Goal: Task Accomplishment & Management: Manage account settings

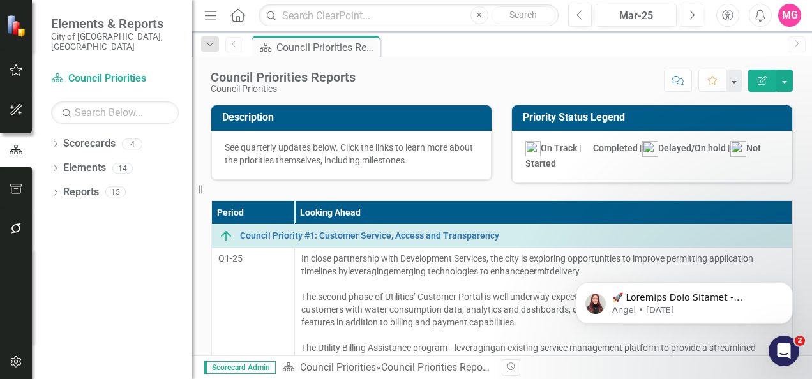
click at [494, 188] on div "Period Looking Ahead Council Priority #1: Customer Service, Access and Transpar…" at bounding box center [502, 350] width 602 height 333
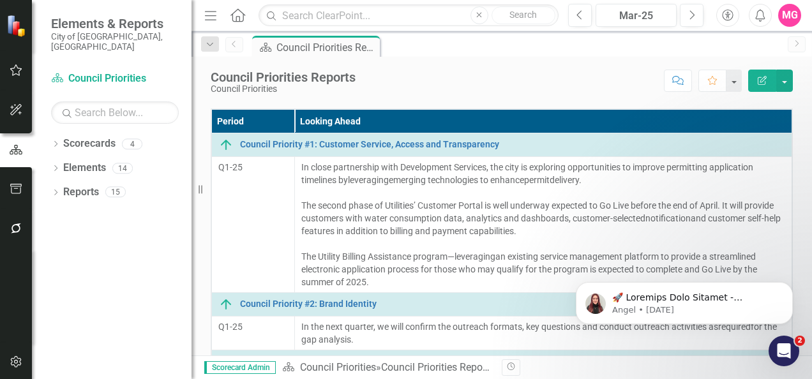
scroll to position [92, 0]
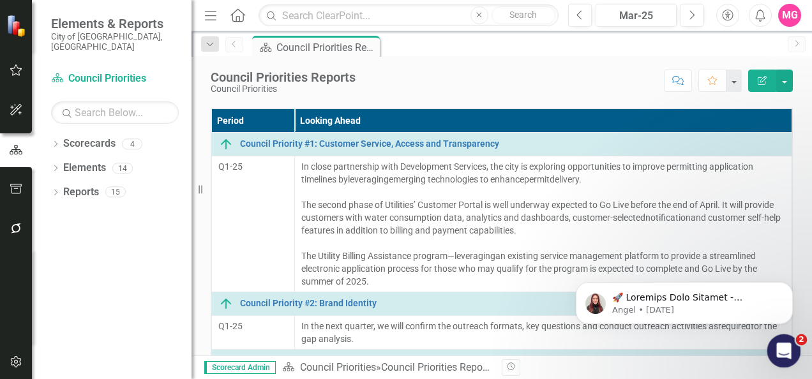
click at [769, 352] on div "Open Intercom Messenger" at bounding box center [782, 349] width 42 height 42
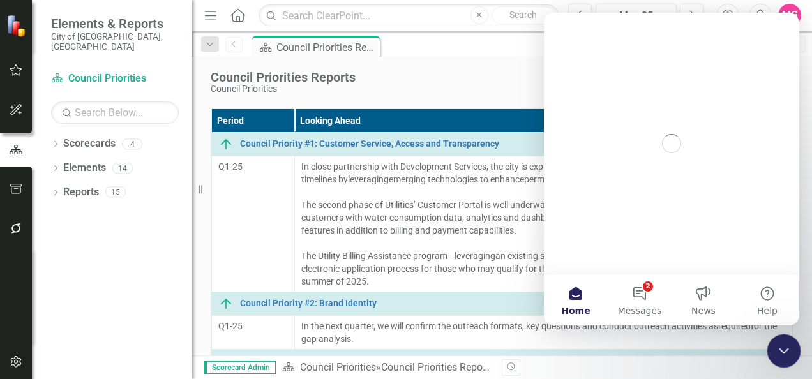
scroll to position [0, 0]
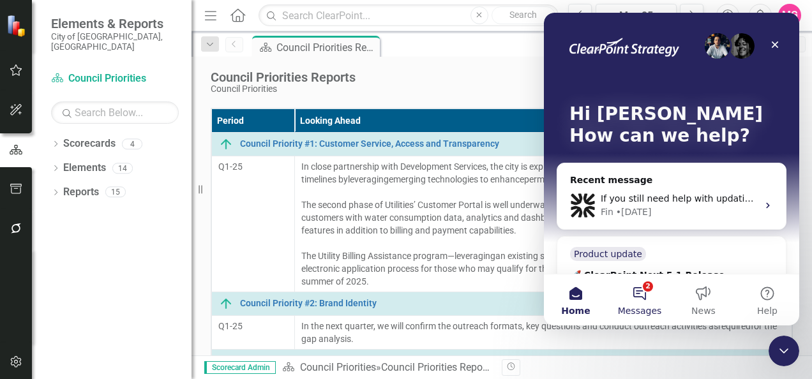
click at [644, 294] on button "2 Messages" at bounding box center [640, 300] width 64 height 51
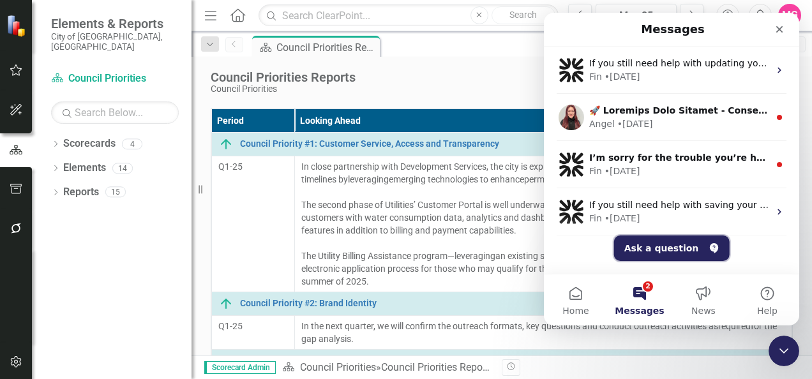
click at [678, 249] on button "Ask a question" at bounding box center [672, 249] width 116 height 26
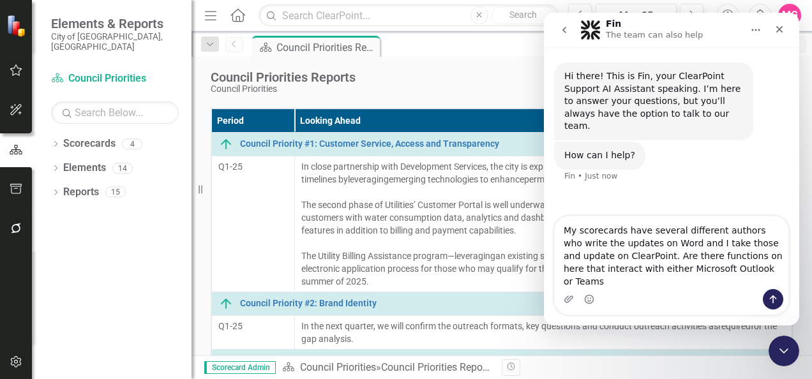
type textarea "My scorecards have several different authors who write the updates on Word and …"
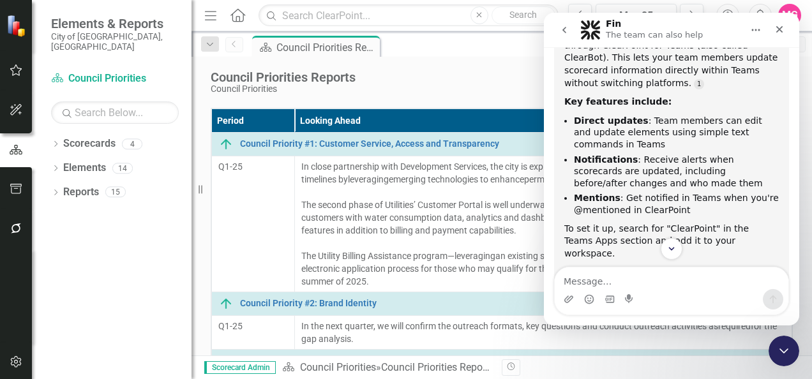
scroll to position [261, 0]
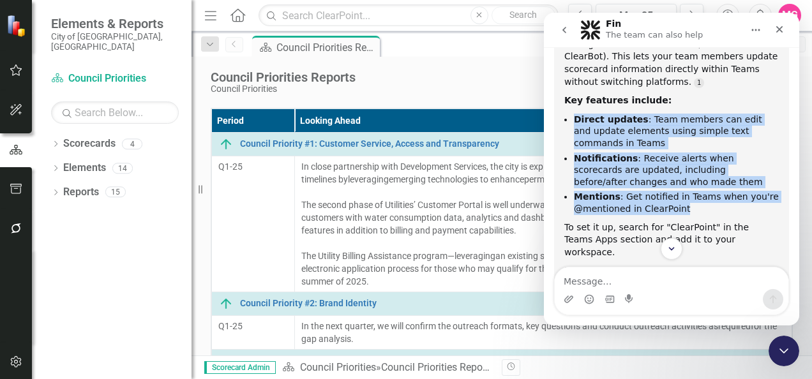
drag, startPoint x: 691, startPoint y: 178, endPoint x: 568, endPoint y: 93, distance: 149.2
click at [568, 114] on ul "Direct updates : Team members can edit and update elements using simple text co…" at bounding box center [672, 165] width 215 height 102
copy ul "Direct updates : Team members can edit and update elements using simple text co…"
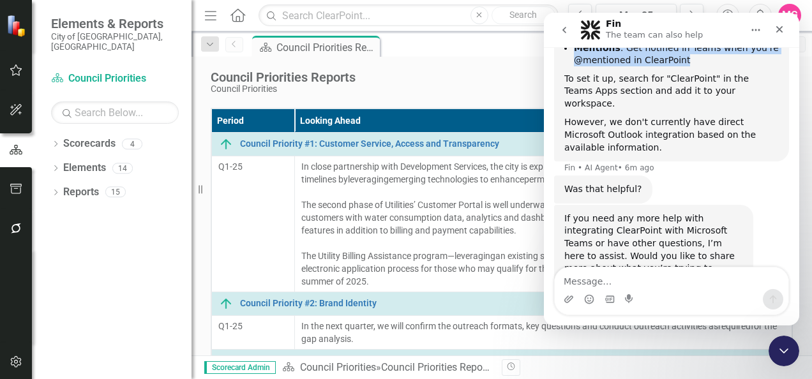
scroll to position [2, 0]
click at [52, 165] on div "Dropdown" at bounding box center [55, 170] width 9 height 11
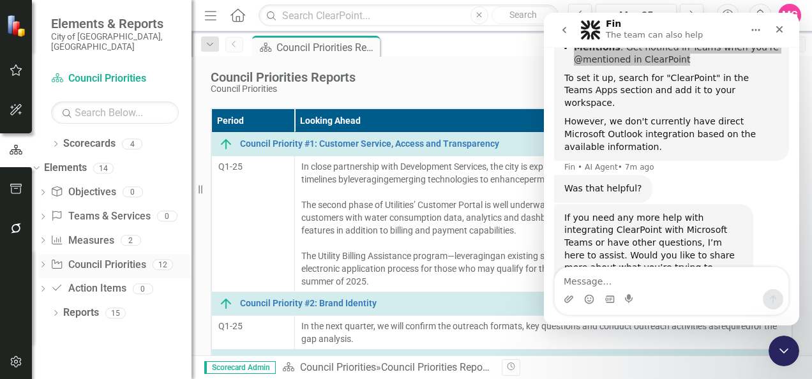
click at [102, 258] on link "Council Priority Council Priorities" at bounding box center [97, 265] width 95 height 15
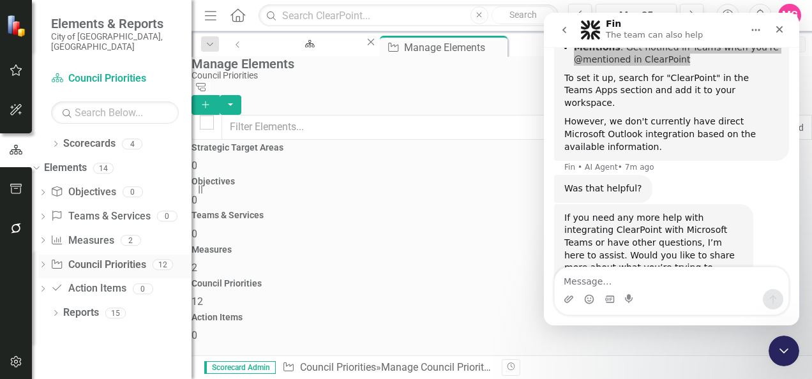
checkbox input "false"
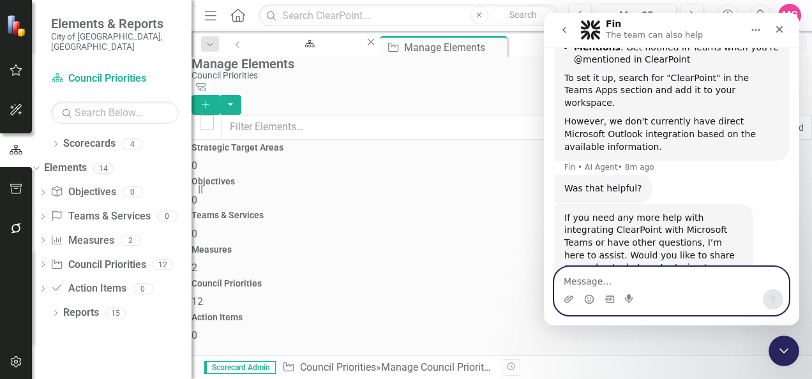
click at [630, 275] on textarea "Message…" at bounding box center [672, 279] width 234 height 22
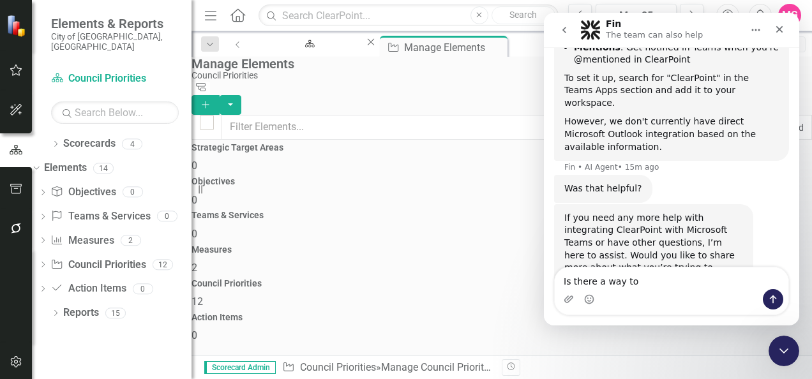
click at [671, 290] on div "Intercom messenger" at bounding box center [672, 299] width 234 height 20
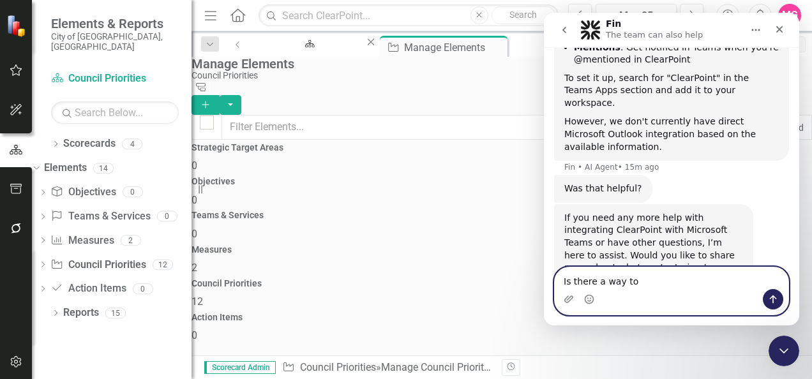
click at [730, 279] on textarea "Is there a way to" at bounding box center [672, 279] width 234 height 22
type textarea "Is there a way to have a notification go to email?"
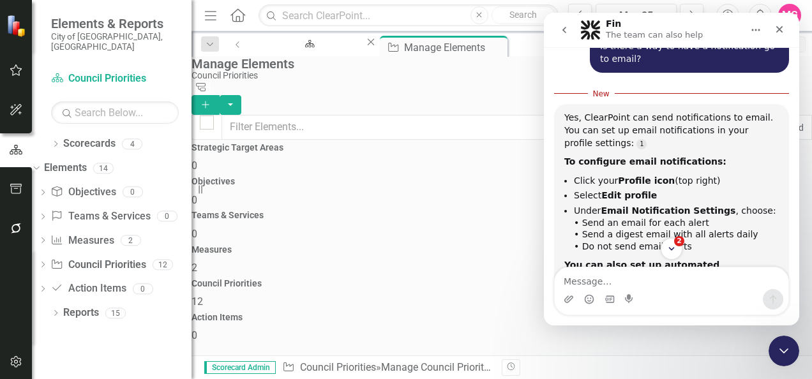
scroll to position [684, 0]
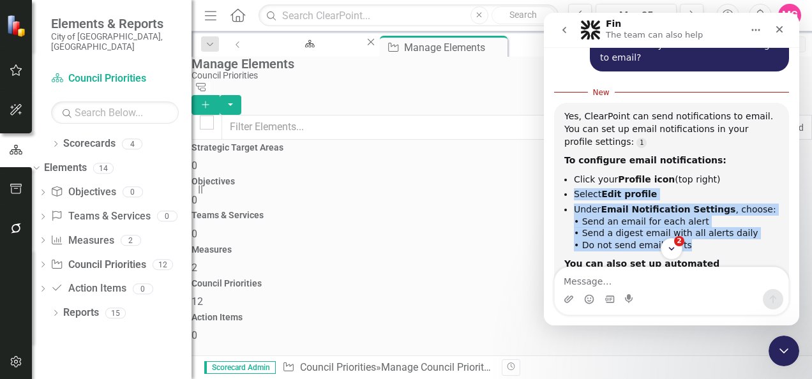
drag, startPoint x: 703, startPoint y: 189, endPoint x: 565, endPoint y: 139, distance: 146.7
click at [565, 174] on ul "Click your Profile icon (top right) Select Edit profile Under Email Notificatio…" at bounding box center [672, 213] width 215 height 78
copy ul "Select Edit profile Under Email Notification Settings , choose: • Send an email…"
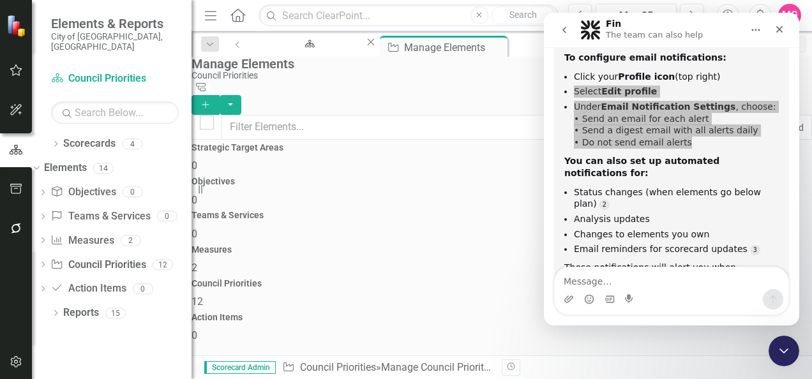
scroll to position [753, 0]
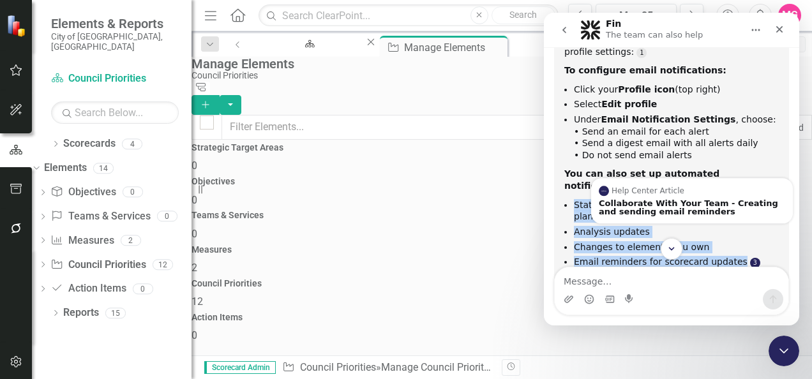
drag, startPoint x: 575, startPoint y: 131, endPoint x: 723, endPoint y: 178, distance: 155.3
click at [723, 199] on ul "Status changes (when elements go below plan) Analysis updates Changes to elemen…" at bounding box center [672, 233] width 215 height 69
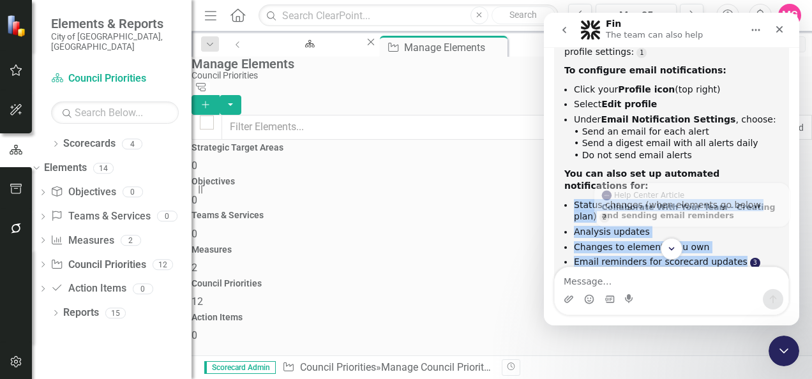
copy ul "Status changes (when elements go below plan) Analysis updates Changes to elemen…"
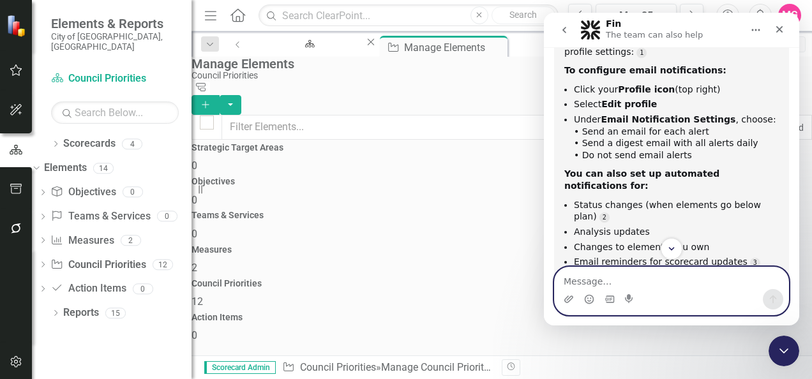
click at [676, 285] on textarea "Message…" at bounding box center [672, 279] width 234 height 22
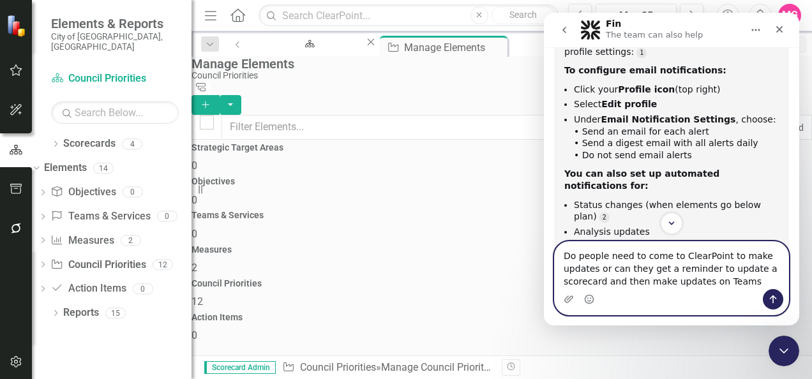
type textarea "Do people need to come to ClearPoint to make updates or can they get a reminder…"
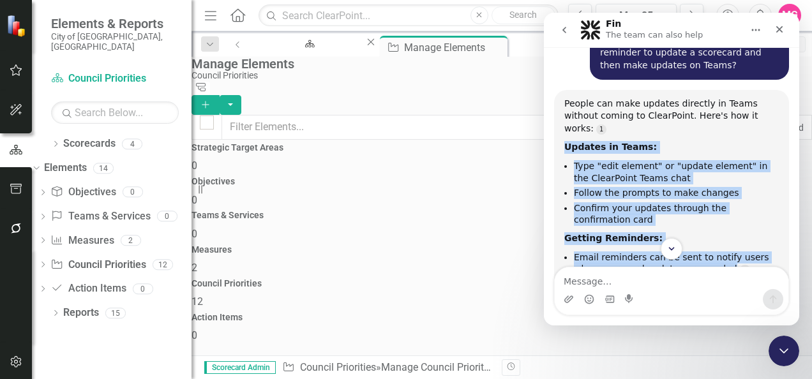
scroll to position [1275, 0]
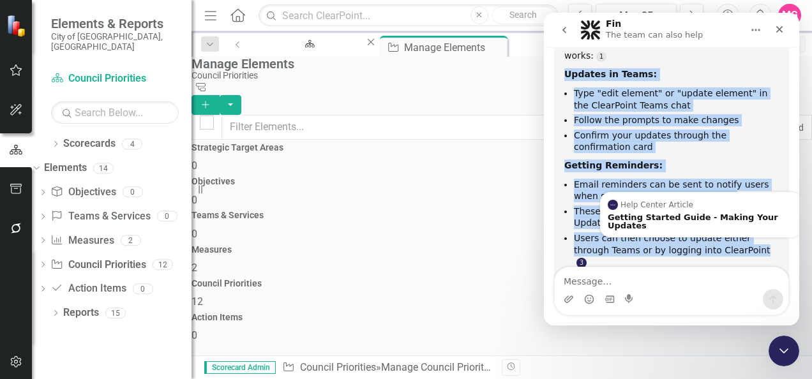
drag, startPoint x: 563, startPoint y: 175, endPoint x: 724, endPoint y: 144, distance: 163.9
click at [724, 144] on div "People can make updates directly in Teams without coming to ClearPoint. Here's …" at bounding box center [671, 181] width 235 height 328
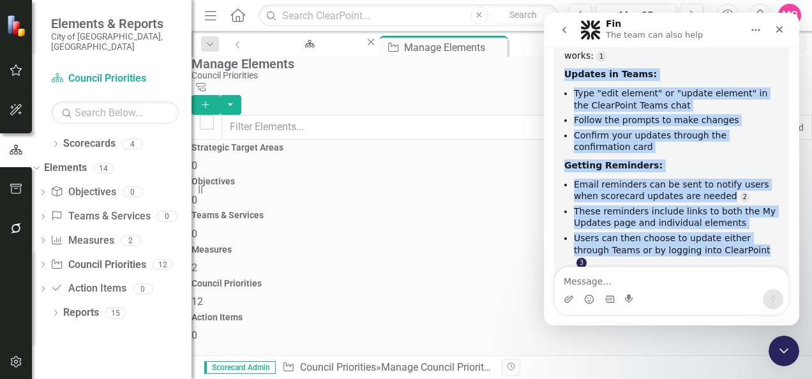
copy div "Updates in Teams: Type "edit element" or "update element" in the ClearPoint Tea…"
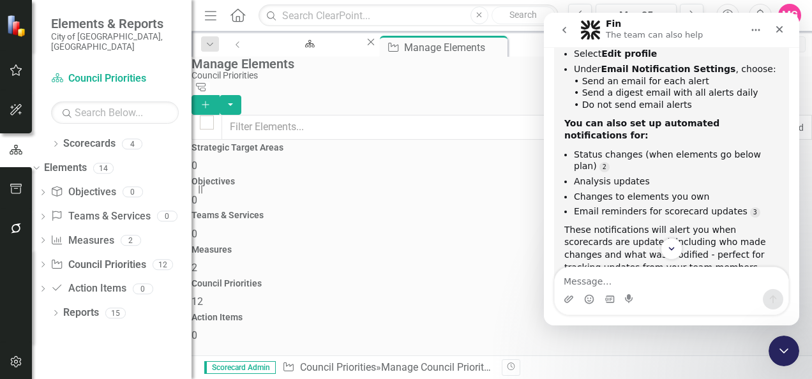
scroll to position [805, 0]
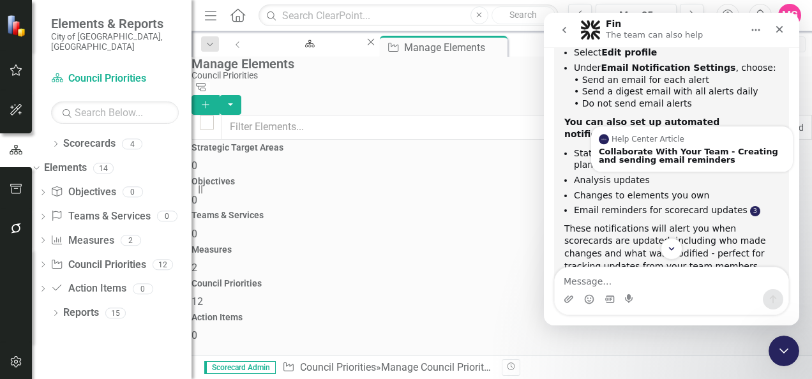
click at [750, 206] on link "Source reference 8781024:" at bounding box center [755, 211] width 10 height 10
click at [699, 148] on div "Collaborate With Your Team - Creating and sending email reminders" at bounding box center [692, 156] width 186 height 17
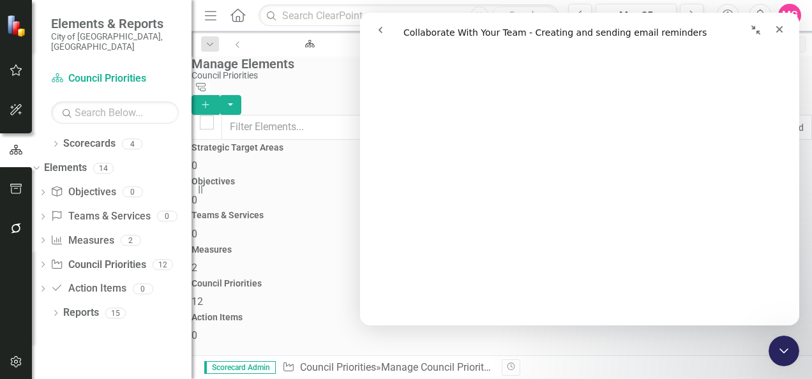
scroll to position [335, 0]
click at [4, 229] on button "button" at bounding box center [16, 229] width 29 height 27
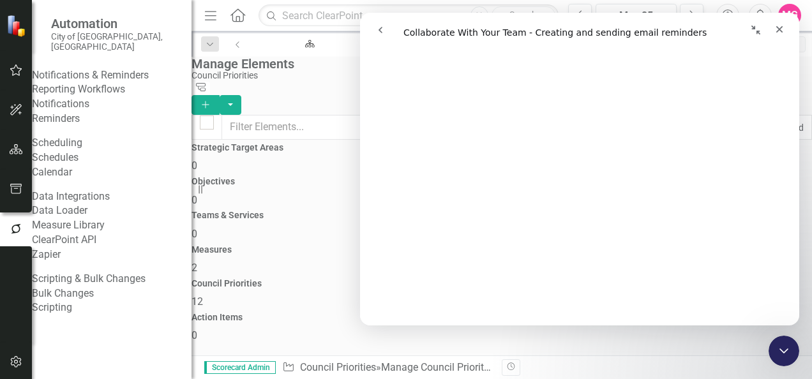
click at [86, 126] on link "Reminders" at bounding box center [112, 119] width 160 height 15
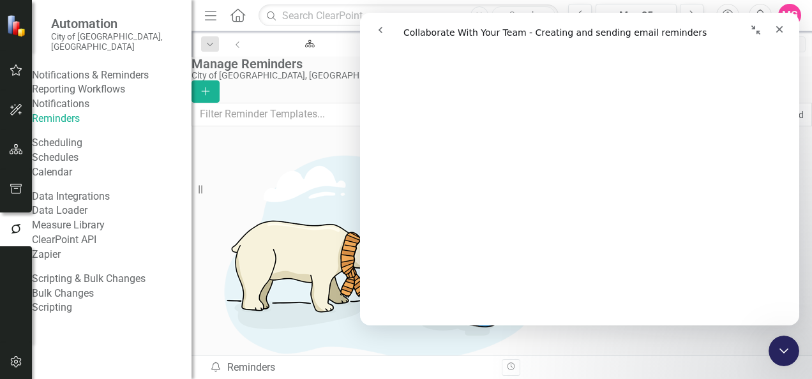
click at [287, 167] on div "Looks like you don't have any reminders set up yet. Why don't you add a reminde…" at bounding box center [502, 272] width 621 height 292
click at [748, 27] on button "Collapse window" at bounding box center [756, 30] width 24 height 24
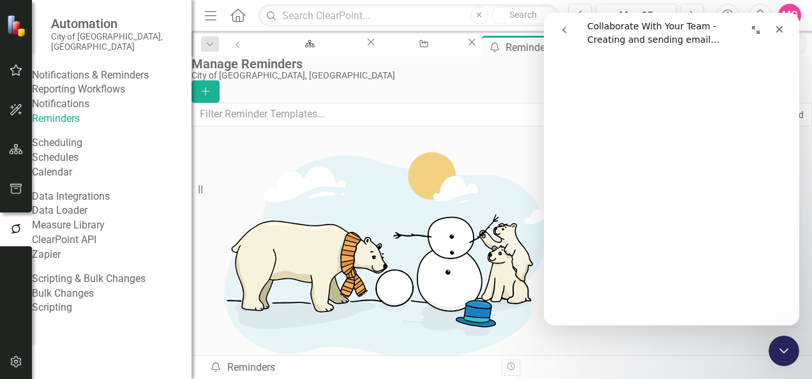
scroll to position [381, 0]
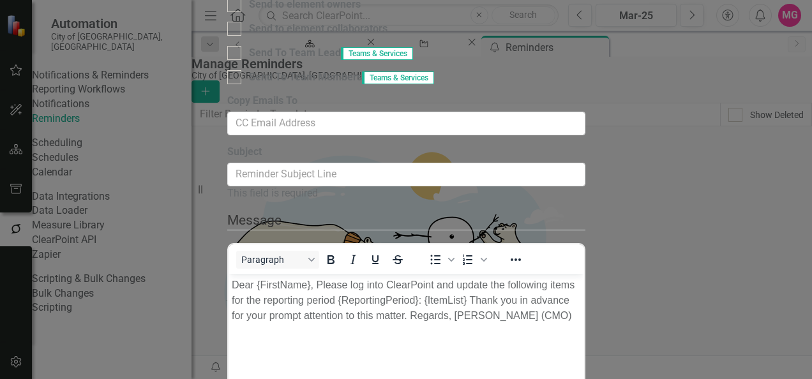
scroll to position [0, 0]
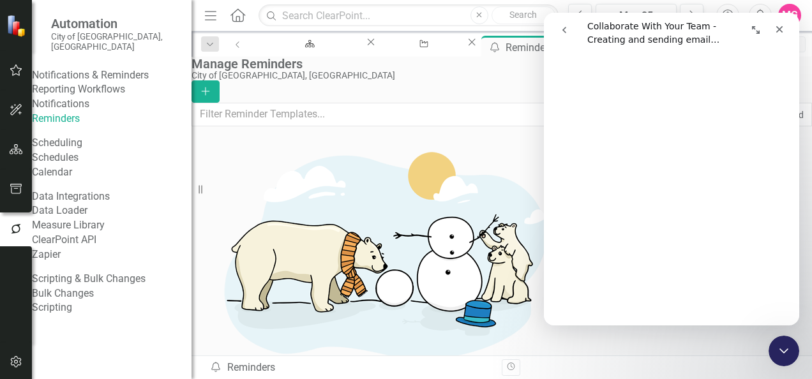
click at [766, 32] on button "Expand window" at bounding box center [756, 30] width 24 height 24
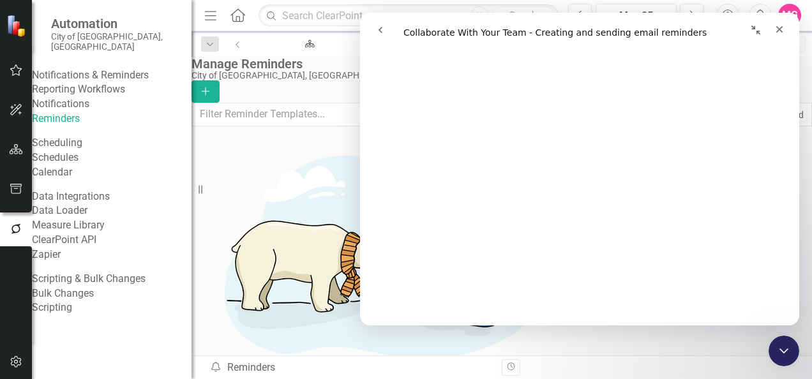
scroll to position [33, 0]
click at [8, 148] on button "button" at bounding box center [16, 150] width 29 height 27
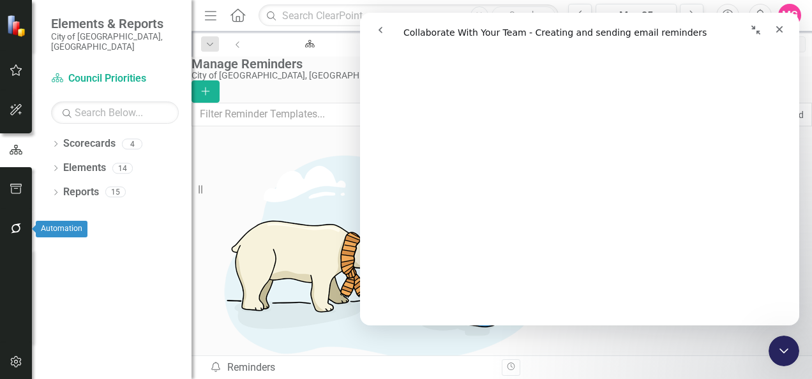
click at [22, 231] on icon "button" at bounding box center [16, 229] width 13 height 10
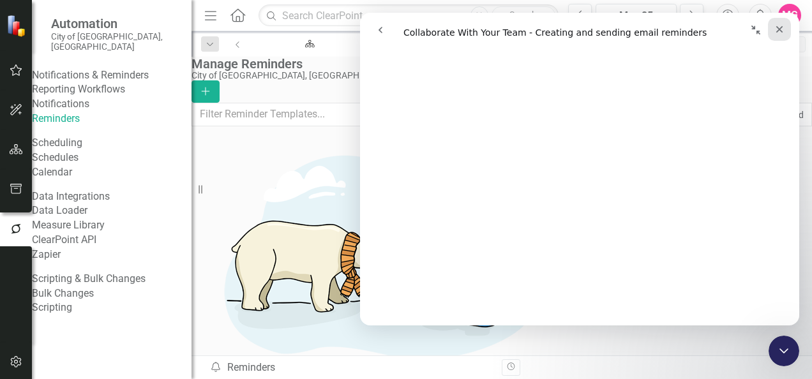
click at [773, 36] on div "Close" at bounding box center [779, 29] width 23 height 23
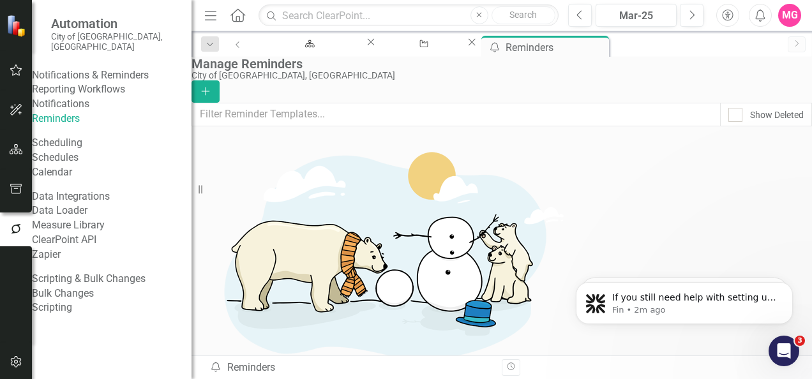
scroll to position [0, 0]
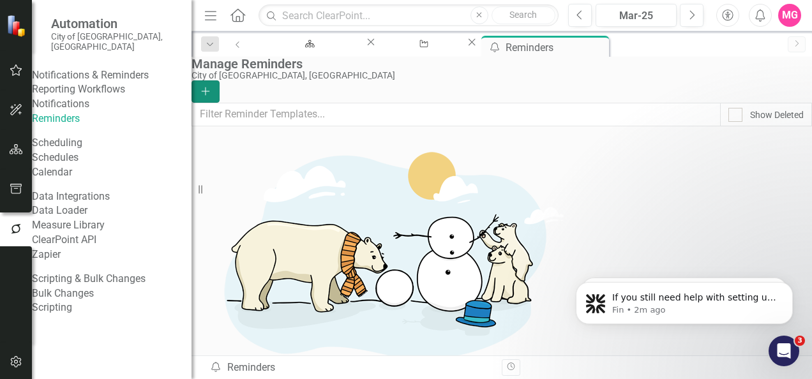
click at [220, 90] on button "Add" at bounding box center [206, 91] width 28 height 22
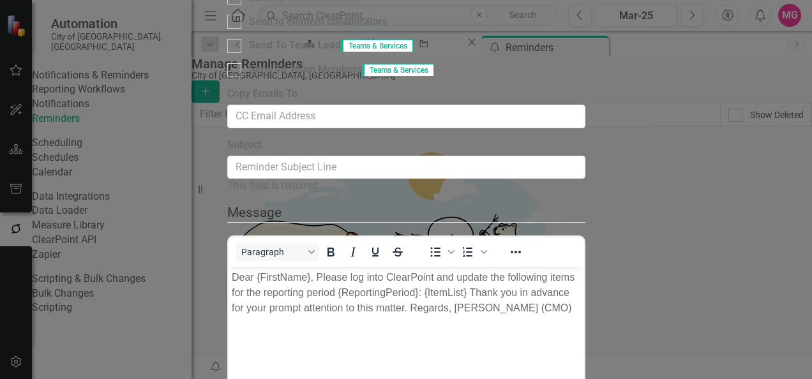
type input "TEST"
click at [271, 87] on fieldset "Recipients Send to element owners Send to element collaborators Send To Team Le…" at bounding box center [406, 22] width 358 height 129
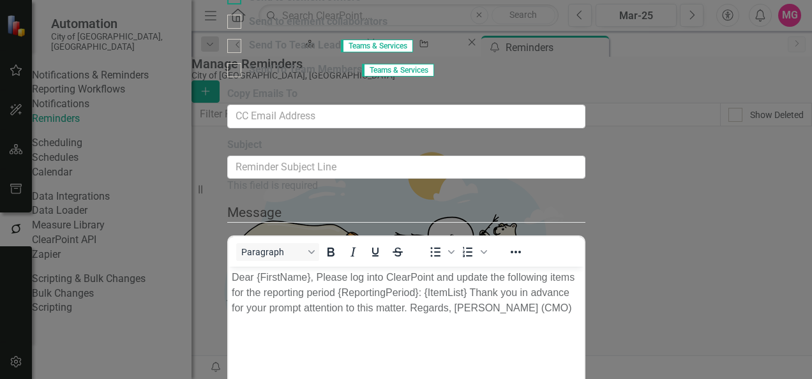
checkbox input "true"
click at [227, 125] on div "Reminder Reminder TEST Help Maximize Close Message Scorecards Status Elements O…" at bounding box center [406, 190] width 358 height 712
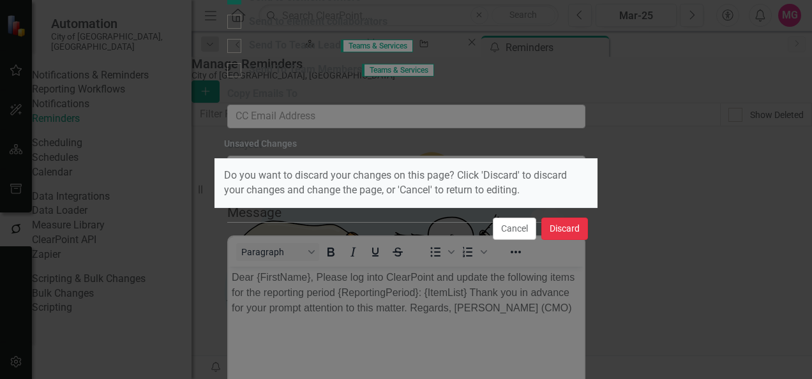
click at [545, 230] on button "Discard" at bounding box center [565, 229] width 47 height 22
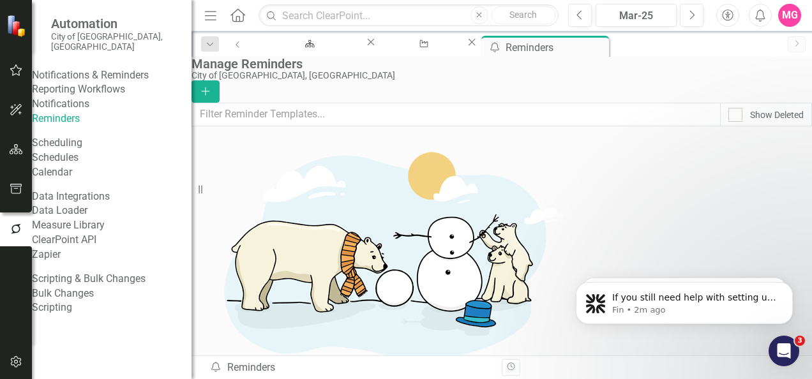
click at [787, 31] on div "Menu Home Search Close Search Previous Mar-25 Next Accessibility Alerts MG User…" at bounding box center [502, 15] width 621 height 31
click at [789, 26] on div "MG" at bounding box center [789, 15] width 23 height 23
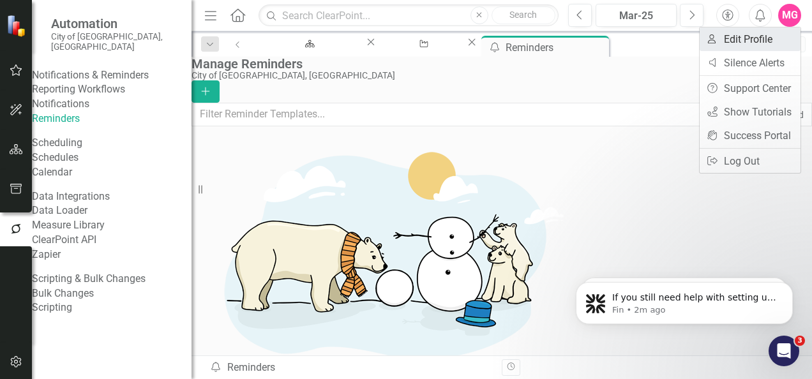
click at [775, 34] on link "User Edit Profile" at bounding box center [750, 39] width 101 height 24
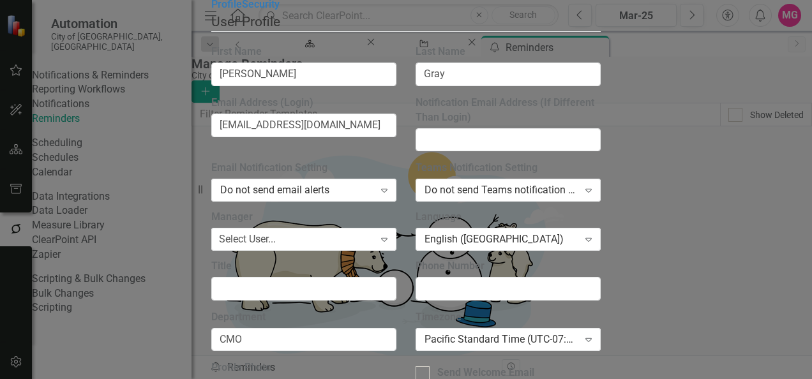
scroll to position [11, 0]
click at [276, 244] on div "Select User..." at bounding box center [247, 239] width 57 height 15
click at [211, 12] on div "Profile Security" at bounding box center [406, 4] width 390 height 15
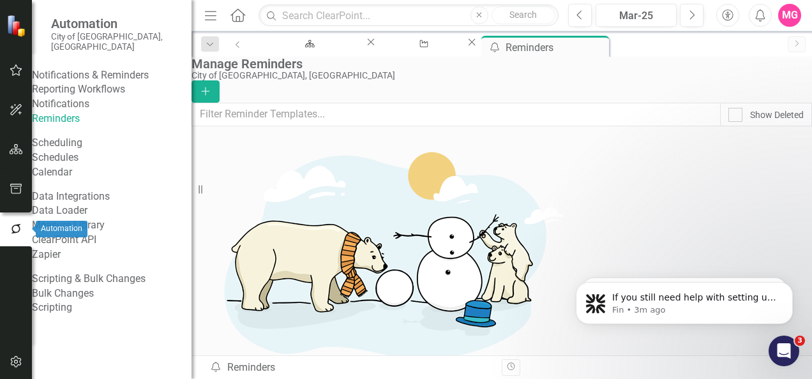
click at [20, 222] on button "button" at bounding box center [16, 229] width 32 height 21
click at [796, 10] on div "MG" at bounding box center [789, 15] width 23 height 23
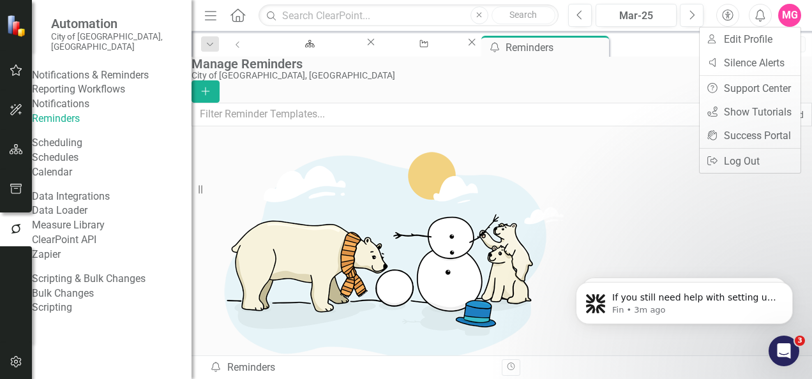
click at [603, 179] on div "Looks like you don't have any reminders set up yet. Why don't you add a reminde…" at bounding box center [502, 272] width 621 height 292
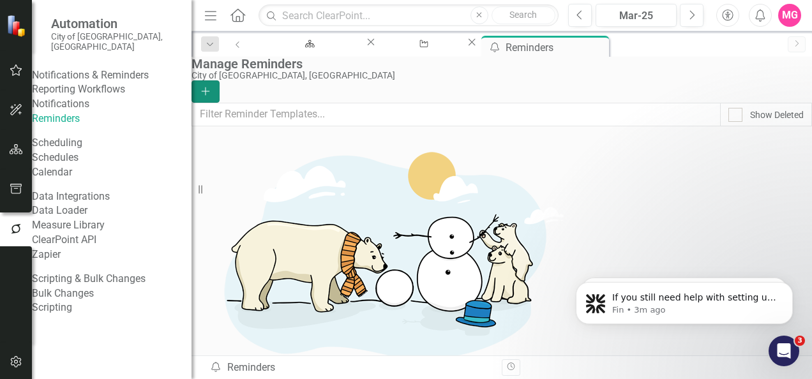
click at [220, 80] on button "Add" at bounding box center [206, 91] width 28 height 22
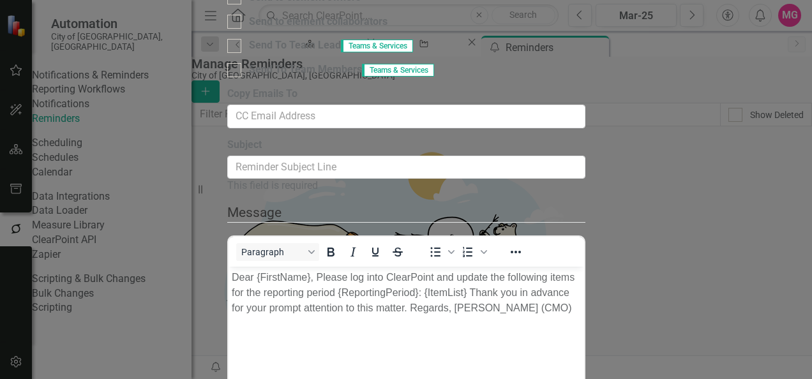
type input "TEST"
checkbox input "true"
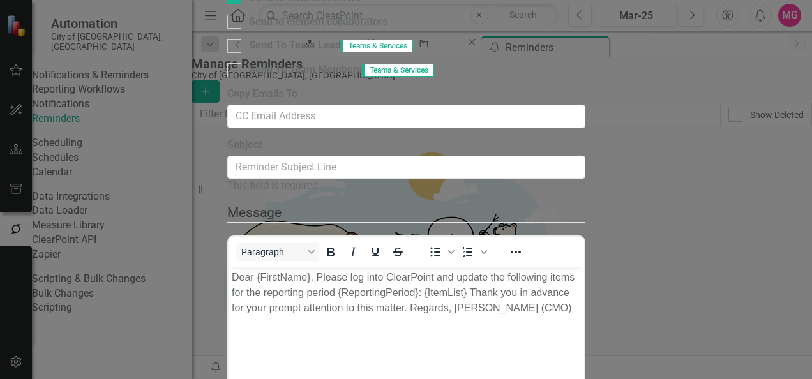
click at [393, 102] on label "Copy Emails To" at bounding box center [406, 94] width 358 height 15
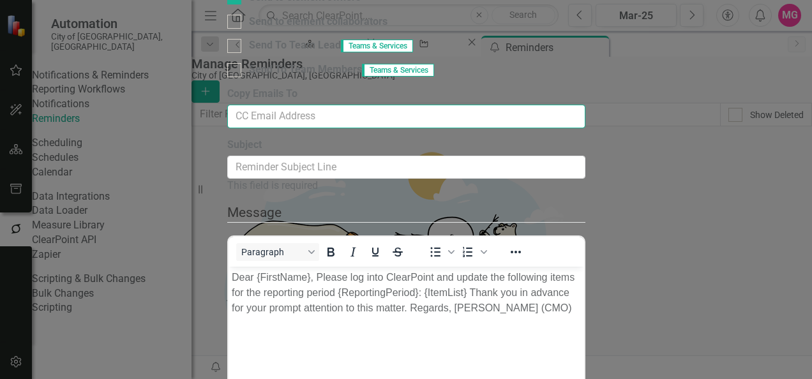
click at [393, 128] on input "Copy Emails To" at bounding box center [406, 117] width 358 height 24
click at [370, 128] on input "Copy Emails To" at bounding box center [406, 117] width 358 height 24
type input "[EMAIL_ADDRESS][DOMAIN_NAME]"
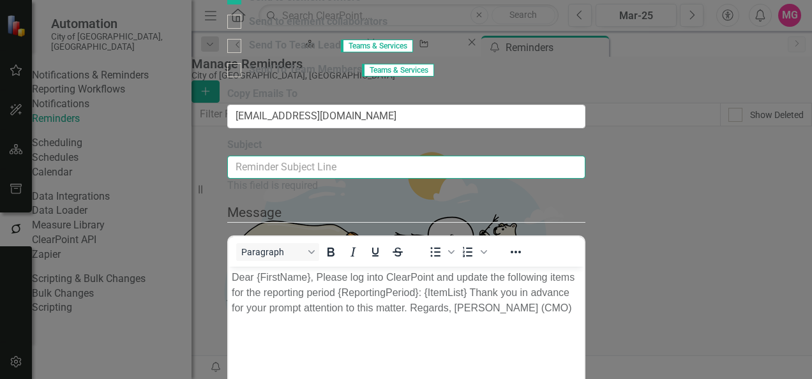
click at [370, 179] on input "Subject" at bounding box center [406, 168] width 358 height 24
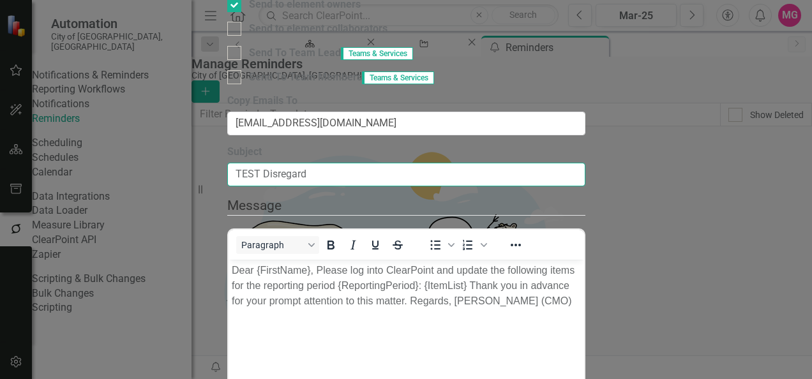
scroll to position [146, 0]
type input "TEST Disregard"
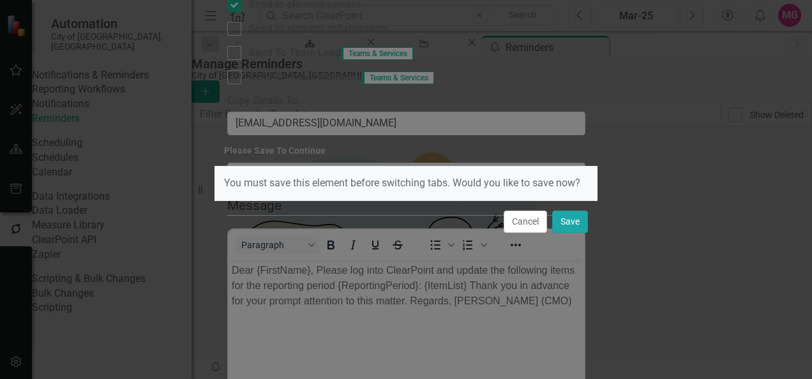
click at [568, 223] on button "Save" at bounding box center [570, 222] width 36 height 22
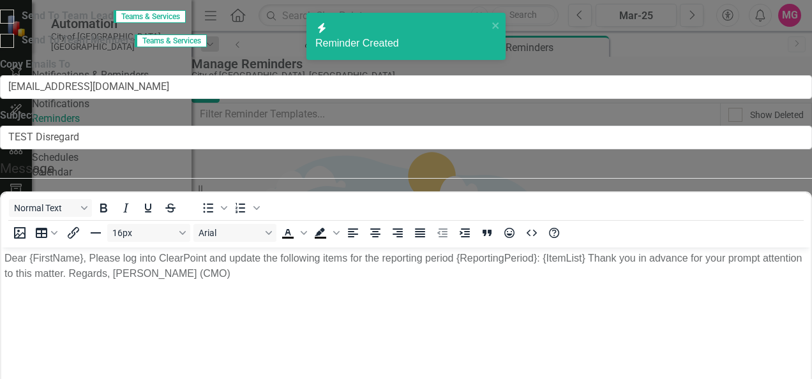
scroll to position [0, 0]
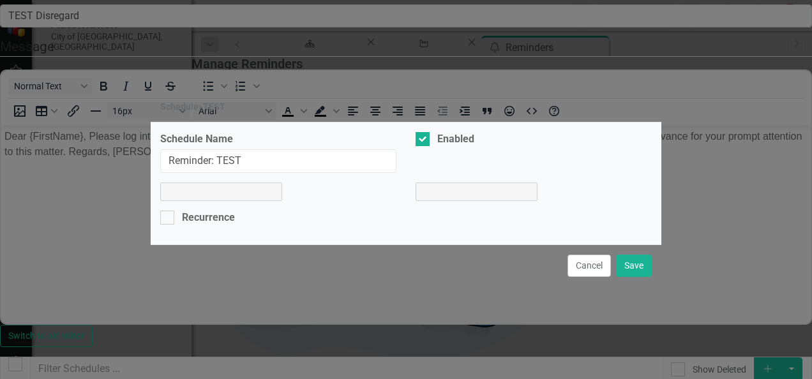
select select "pm"
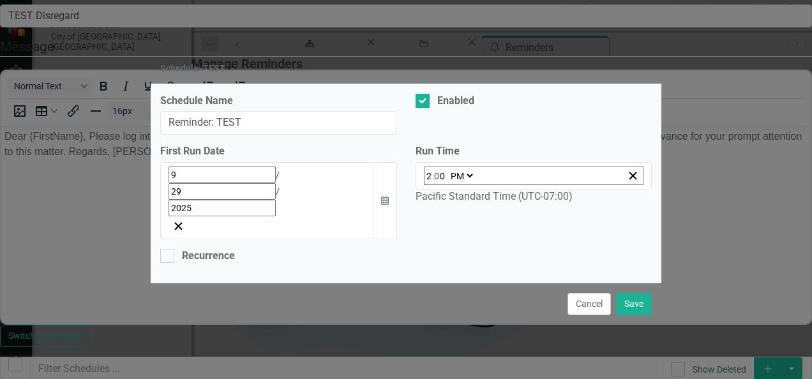
click at [475, 185] on div "14:00 2 : 0 0 AM PM" at bounding box center [524, 175] width 199 height 17
click at [459, 185] on select "AM PM" at bounding box center [461, 175] width 27 height 17
click at [433, 182] on span ":" at bounding box center [433, 176] width 2 height 11
click at [443, 185] on input "0" at bounding box center [439, 175] width 11 height 17
type input "14:04"
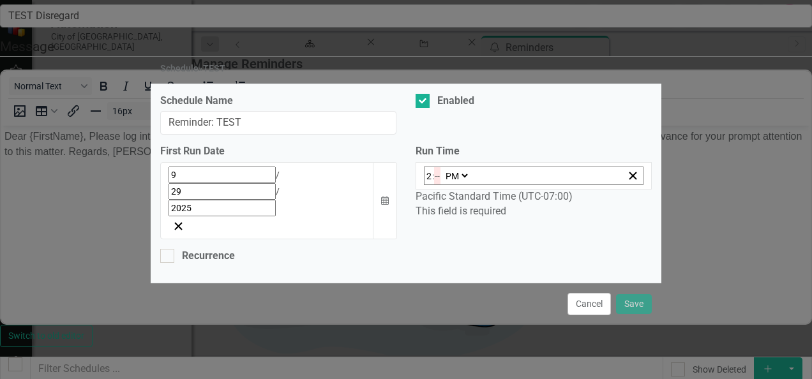
type input "4"
type input "14:47"
type input "47"
type input "13:47"
type input "1"
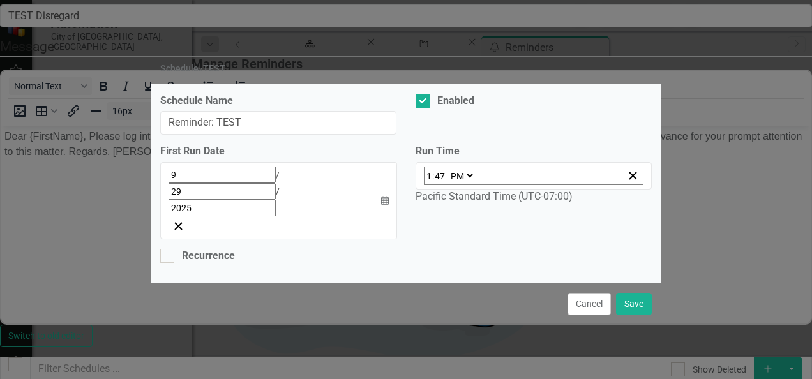
type input "13:45"
type input "45"
click at [487, 248] on div "Schedule Name Reminder: TEST Enabled First Run Date [DATE] Calendar Run Time 13…" at bounding box center [406, 183] width 511 height 199
click at [640, 293] on button "Save" at bounding box center [634, 304] width 36 height 22
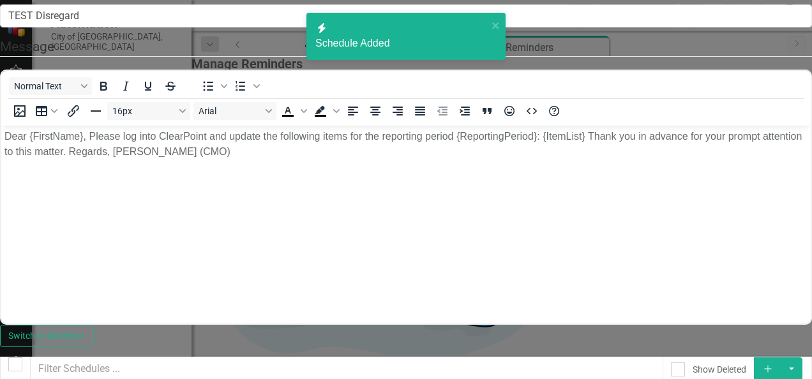
checkbox input "false"
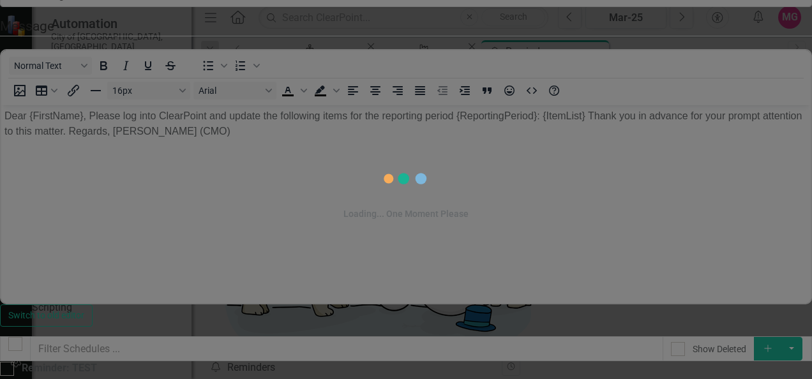
select select "pm"
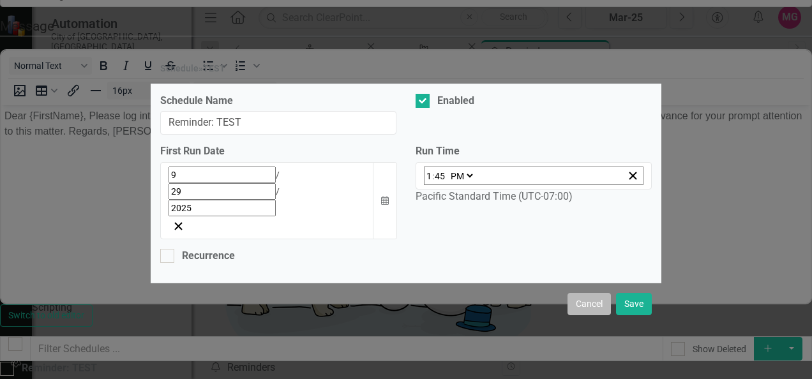
click at [578, 293] on button "Cancel" at bounding box center [589, 304] width 43 height 22
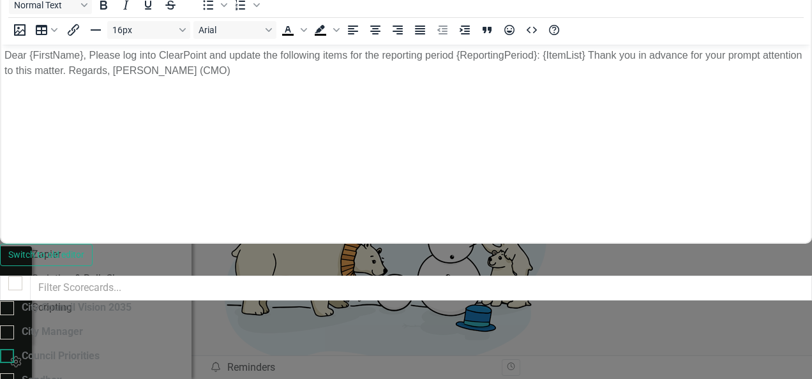
click at [100, 349] on div "Council Priorities" at bounding box center [61, 356] width 78 height 15
click at [8, 349] on input "Council Priorities" at bounding box center [4, 353] width 8 height 8
checkbox input "true"
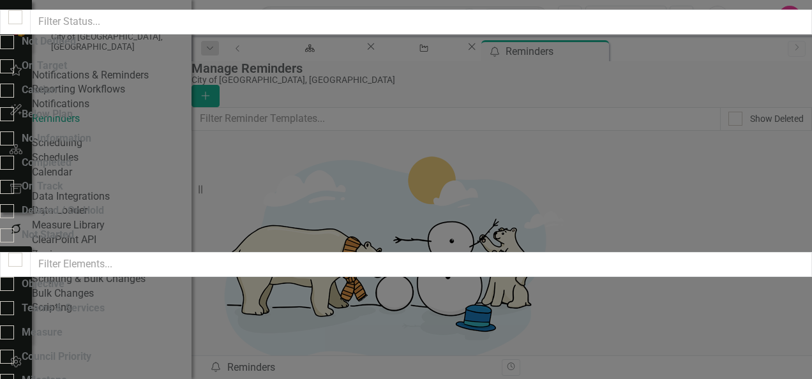
checkbox input "true"
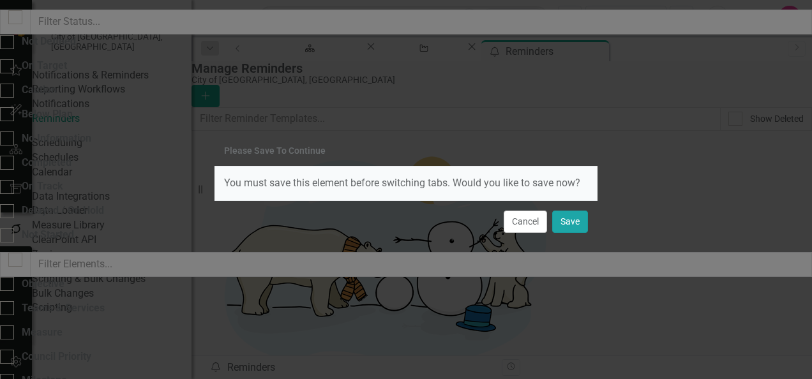
click at [561, 220] on button "Save" at bounding box center [570, 222] width 36 height 22
